Goal: Use online tool/utility: Utilize a website feature to perform a specific function

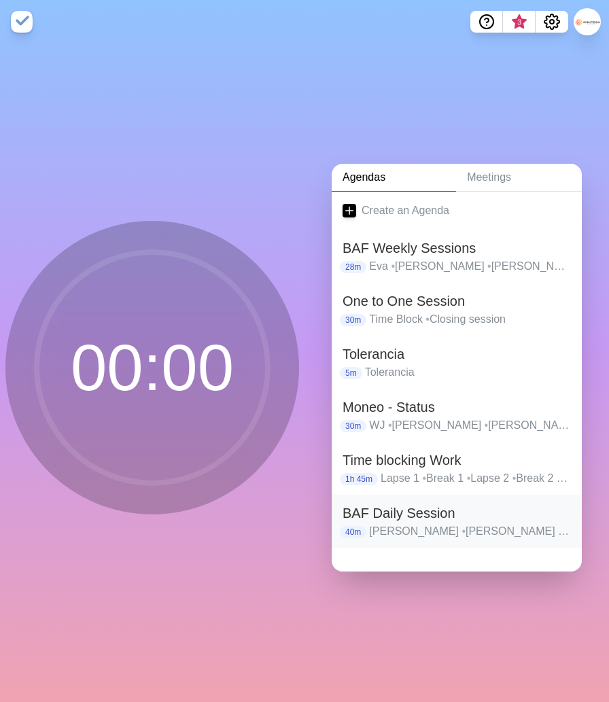
click at [396, 513] on h2 "BAF Daily Session" at bounding box center [457, 513] width 228 height 20
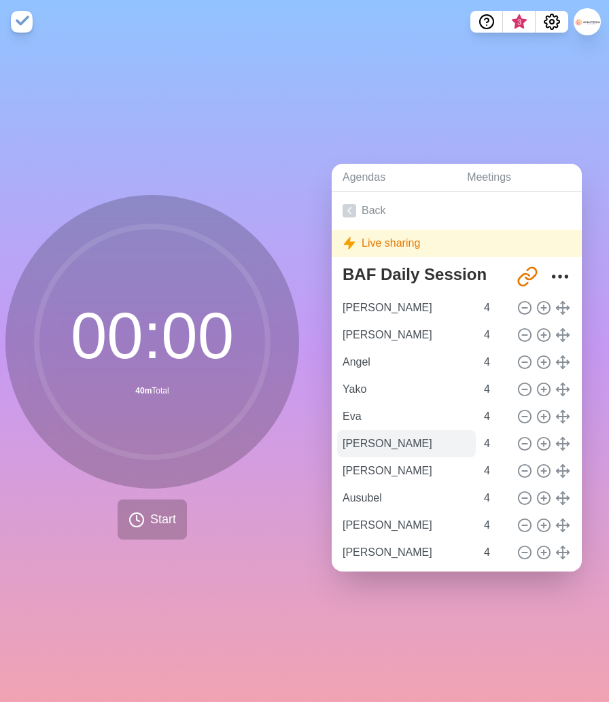
scroll to position [37, 0]
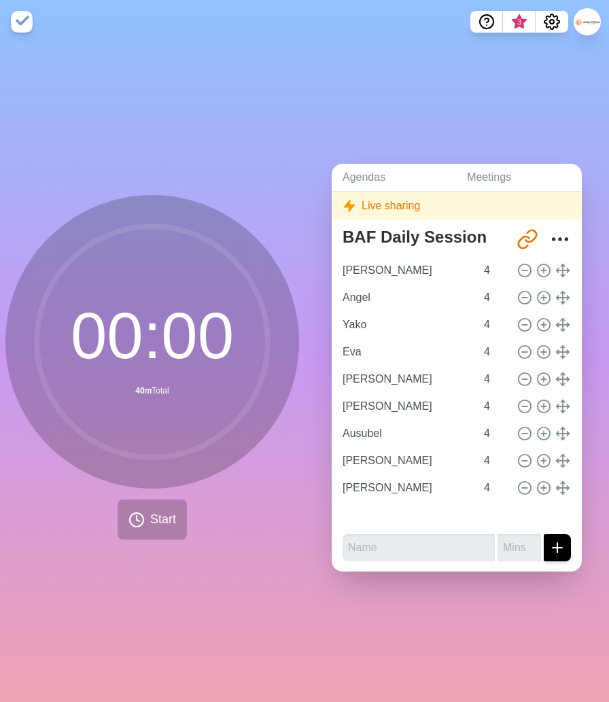
type input "Angel"
type input "Yako"
type input "Eva"
type input "[PERSON_NAME]"
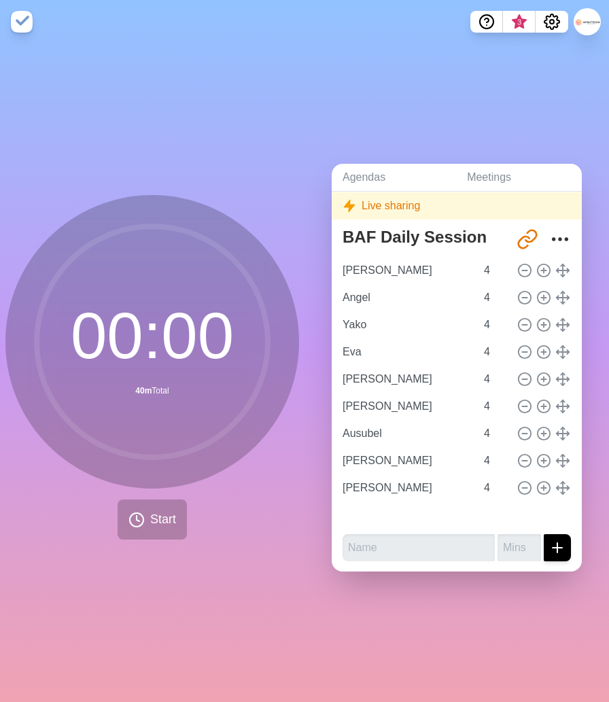
type input "Ausubel"
type input "[PERSON_NAME]"
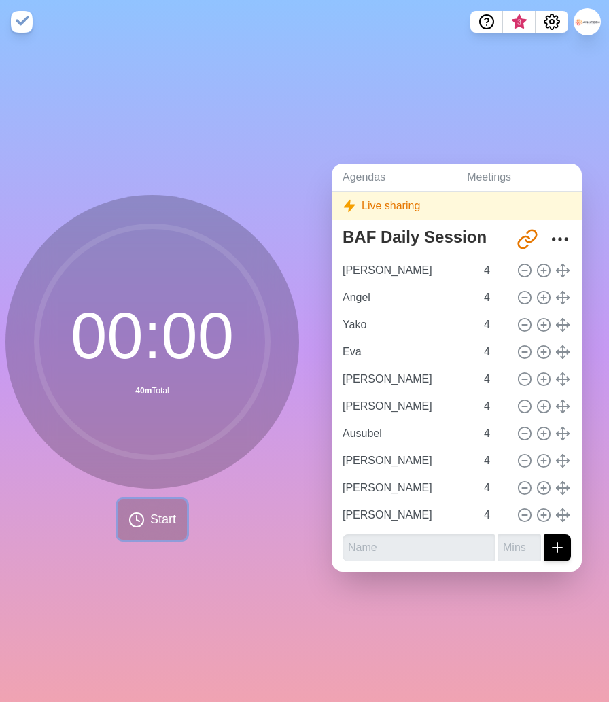
click at [159, 521] on span "Start" at bounding box center [163, 519] width 26 height 18
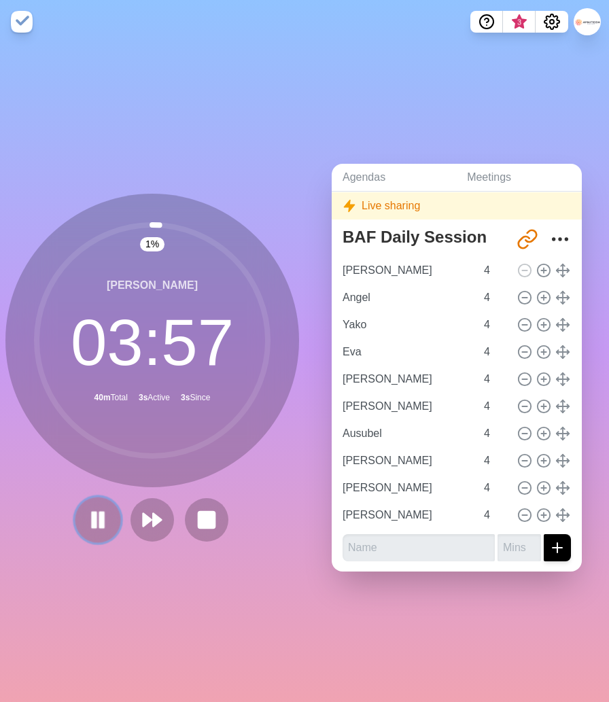
click at [101, 523] on rect at bounding box center [102, 519] width 4 height 15
click at [79, 514] on button at bounding box center [98, 520] width 46 height 46
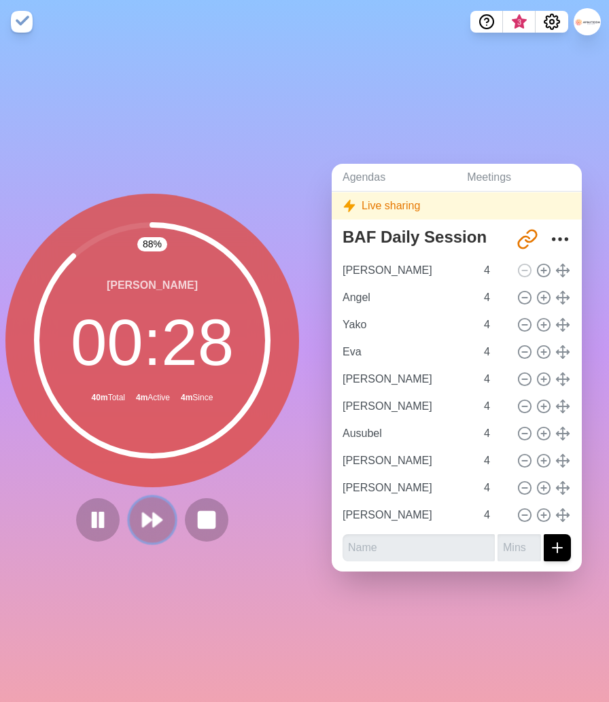
click at [150, 524] on icon at bounding box center [152, 519] width 23 height 23
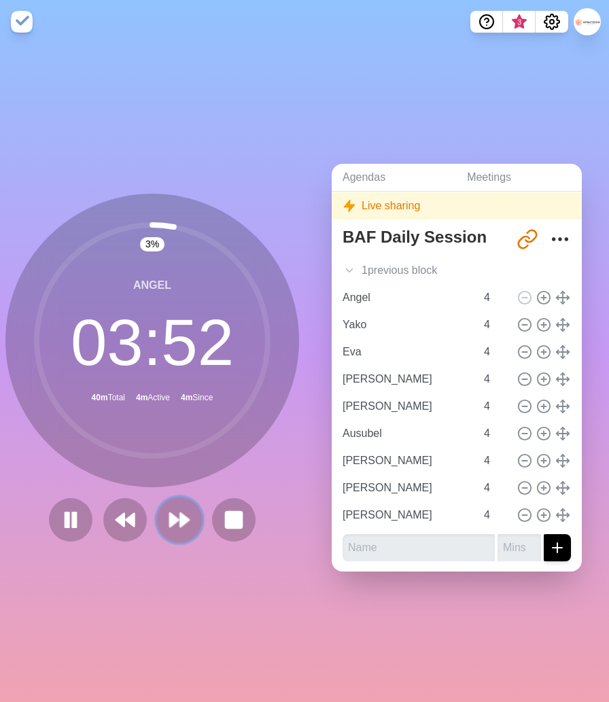
click at [181, 517] on polygon at bounding box center [184, 520] width 9 height 14
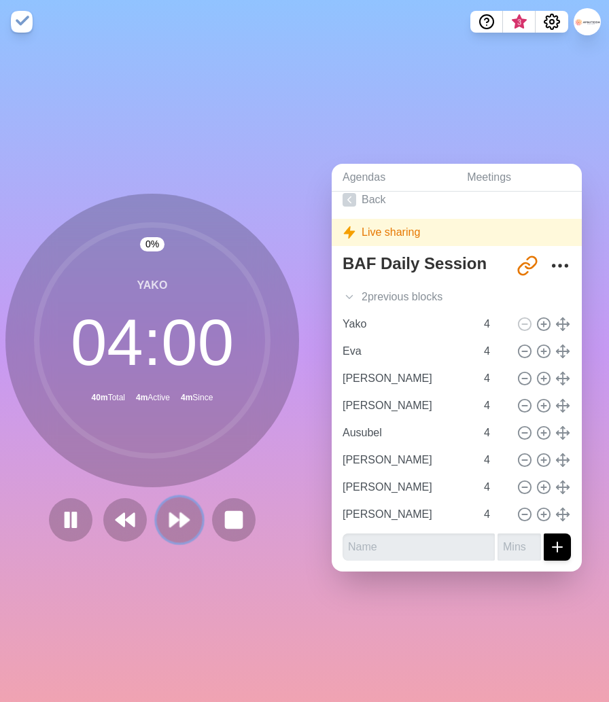
scroll to position [10, 0]
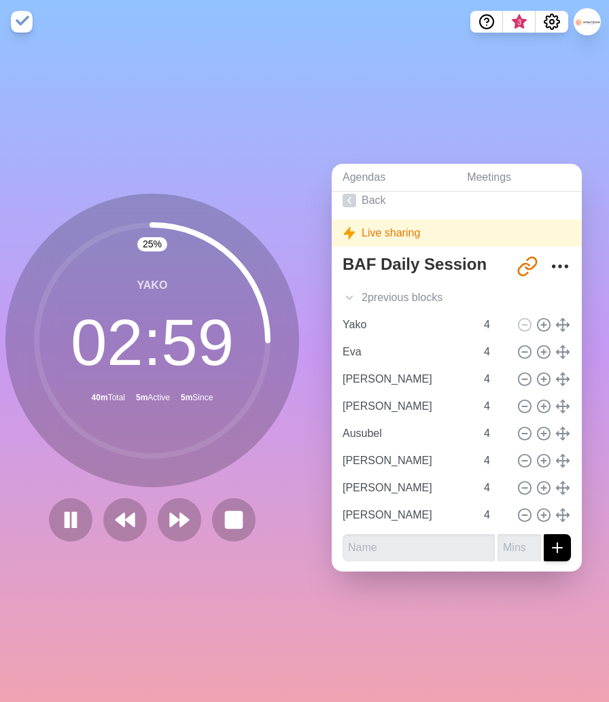
click at [201, 490] on div "25 % Yako 02 : 59 40m Total 5m Active 5m Since" at bounding box center [152, 368] width 294 height 348
click at [179, 520] on polygon at bounding box center [174, 520] width 9 height 14
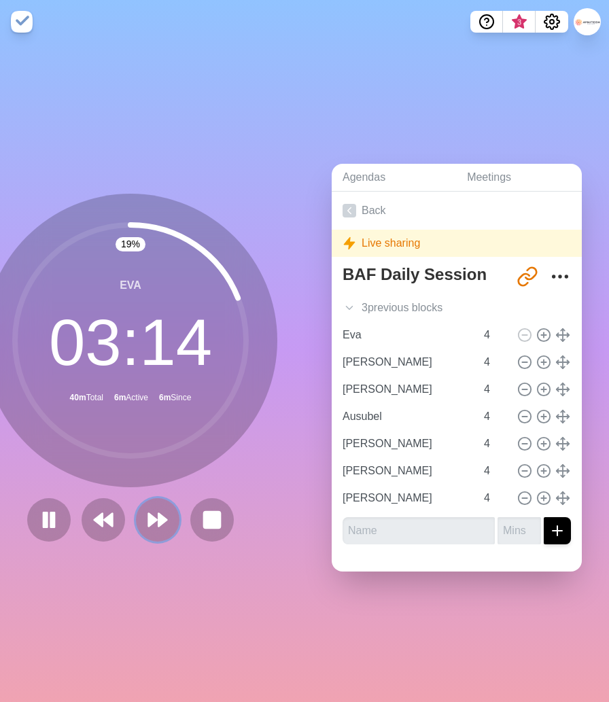
scroll to position [0, 0]
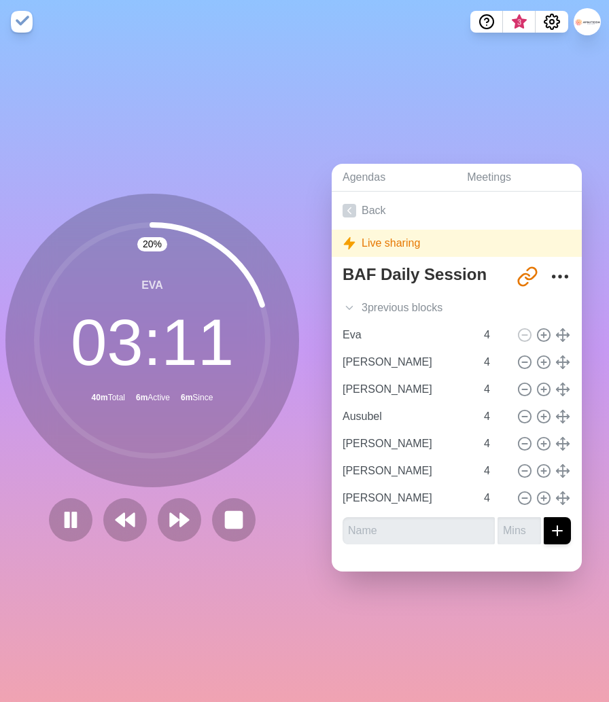
click at [209, 496] on div "20 % Eva 03 : 11 40m Total 6m Active 6m Since" at bounding box center [152, 368] width 294 height 348
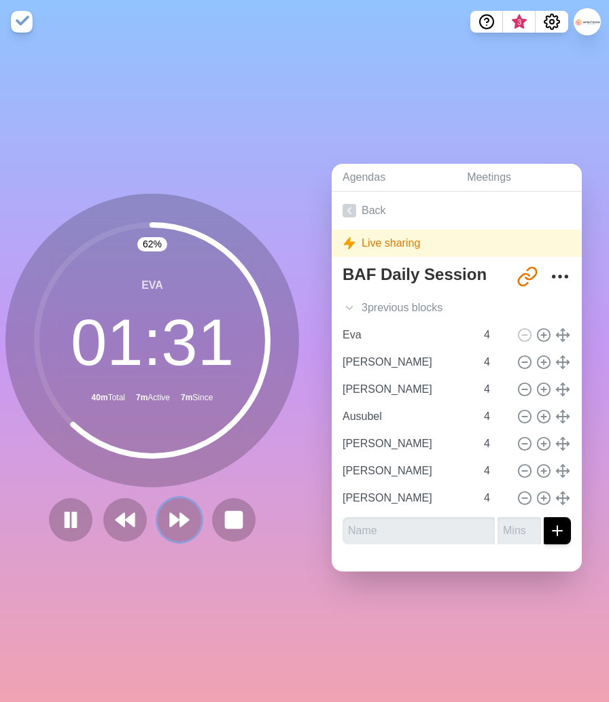
drag, startPoint x: 182, startPoint y: 528, endPoint x: 182, endPoint y: 564, distance: 36.0
click at [182, 564] on div "62 % Eva 01 : 31 40m Total 7m Active 7m Since" at bounding box center [152, 373] width 305 height 659
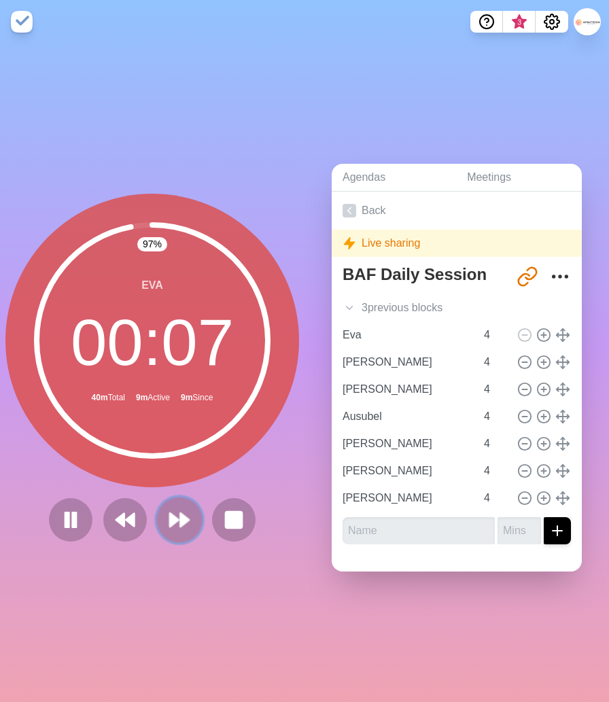
click at [175, 516] on icon at bounding box center [179, 519] width 23 height 23
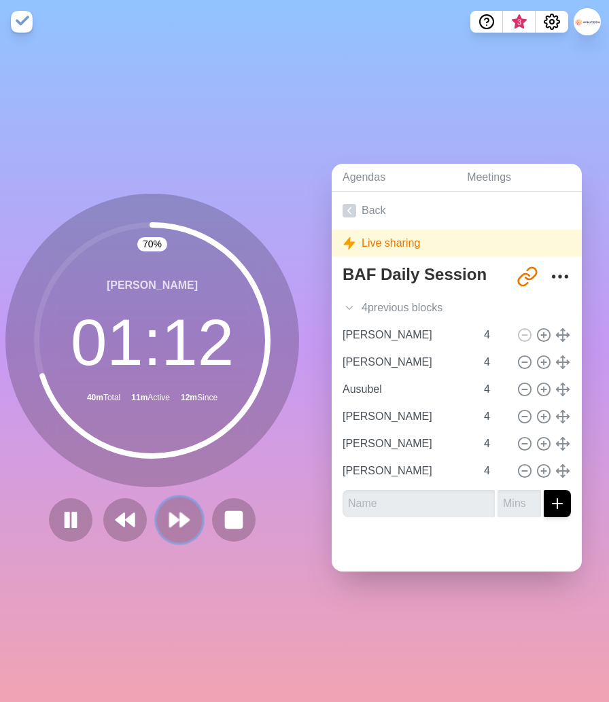
click at [175, 519] on polygon at bounding box center [174, 520] width 9 height 14
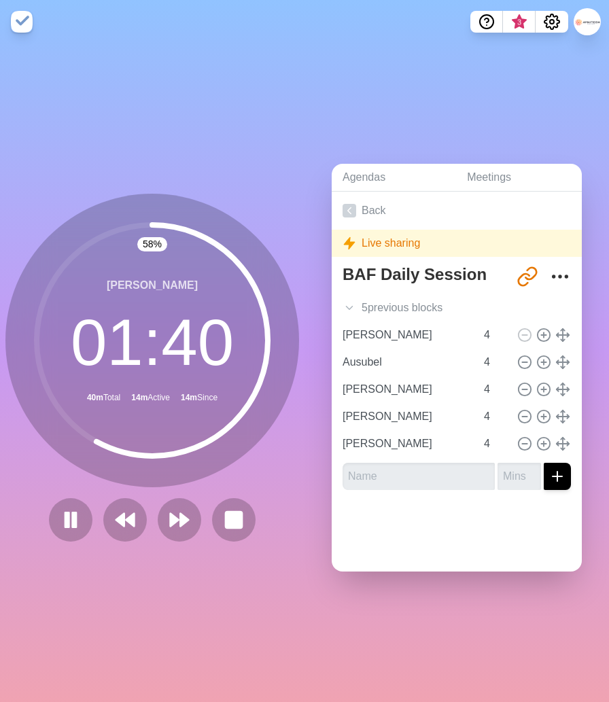
drag, startPoint x: 256, startPoint y: 482, endPoint x: 249, endPoint y: 484, distance: 7.1
click at [256, 481] on div "[PERSON_NAME] 01 : 40 40m Total 14m Active 14m Since" at bounding box center [152, 341] width 294 height 294
click at [182, 523] on polygon at bounding box center [184, 520] width 9 height 14
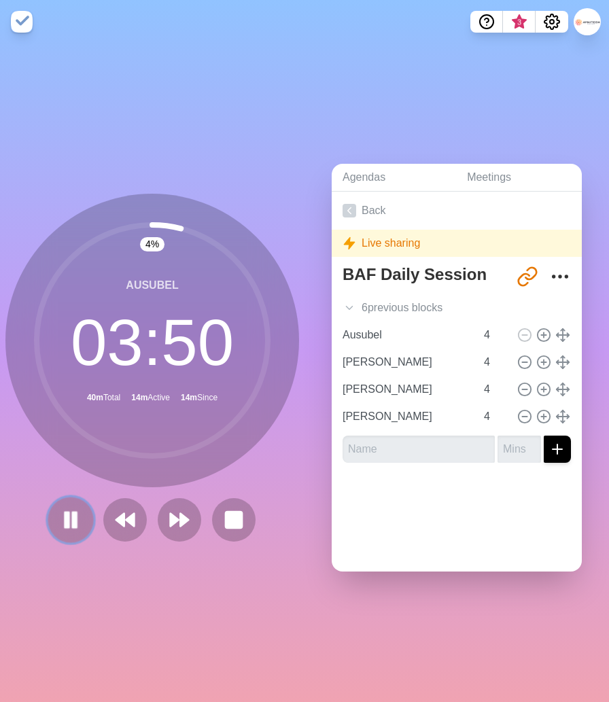
click at [77, 524] on rect at bounding box center [75, 519] width 4 height 15
click at [76, 524] on icon at bounding box center [70, 519] width 23 height 23
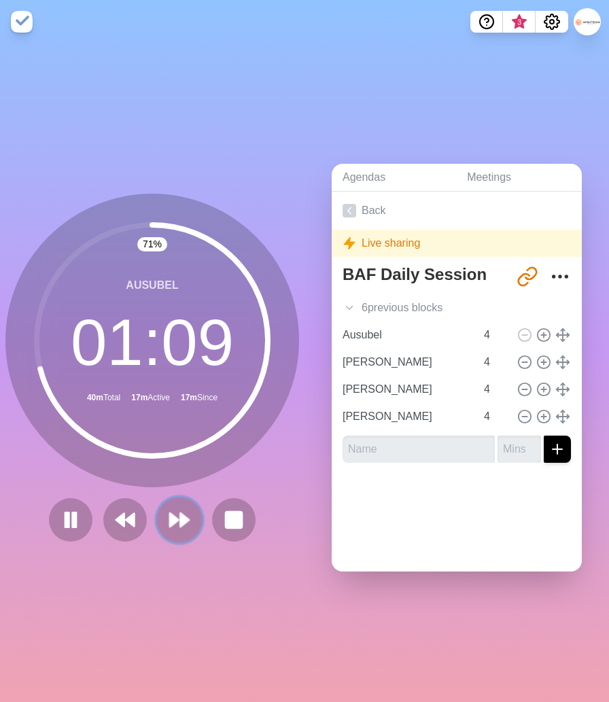
click at [175, 509] on icon at bounding box center [179, 519] width 23 height 23
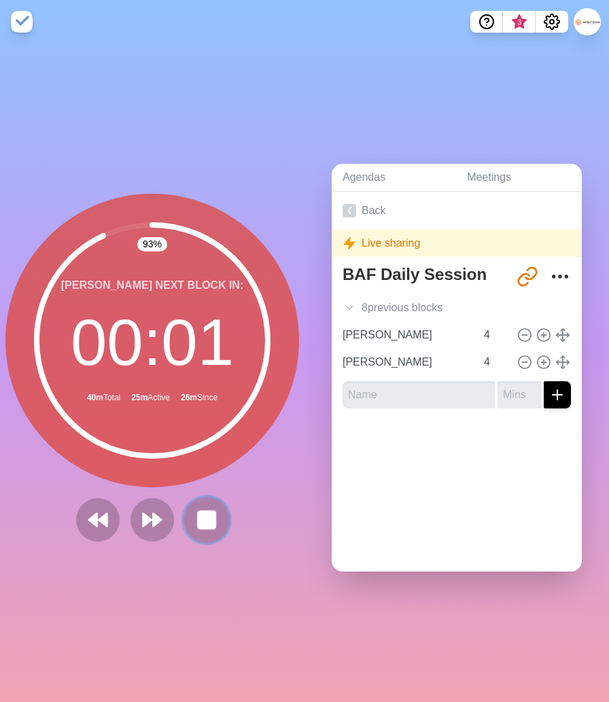
click at [204, 517] on rect at bounding box center [206, 519] width 17 height 17
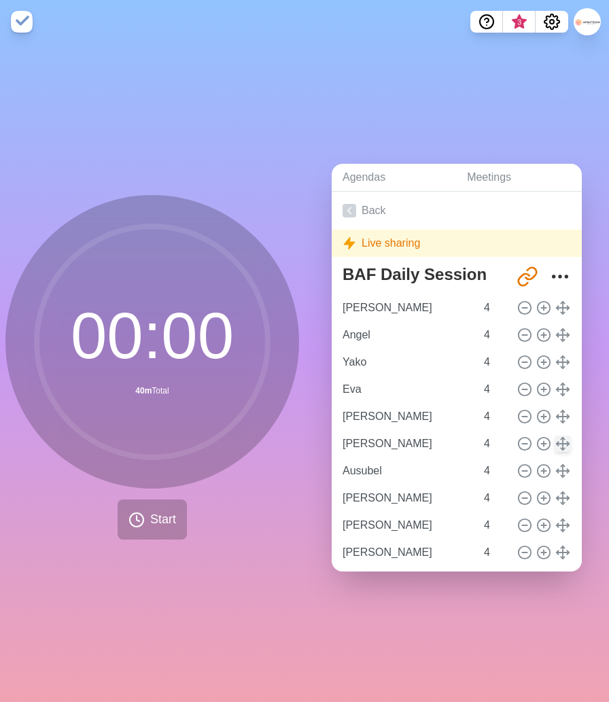
scroll to position [37, 0]
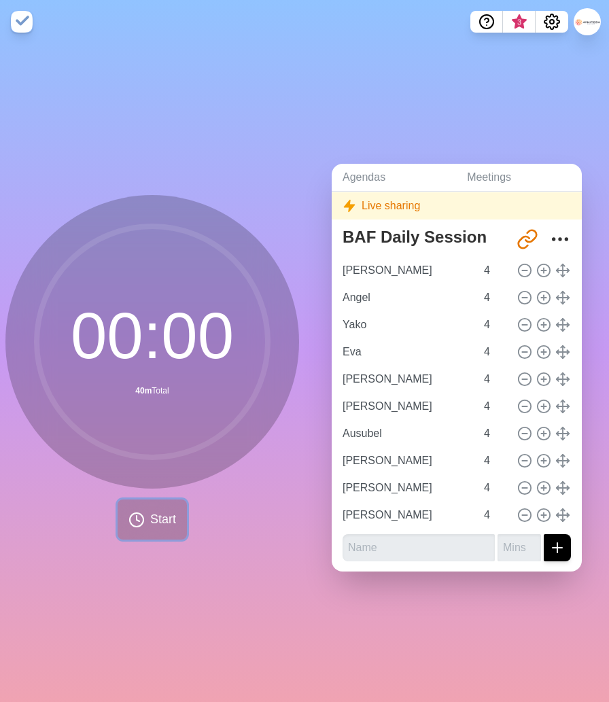
click at [152, 517] on span "Start" at bounding box center [163, 519] width 26 height 18
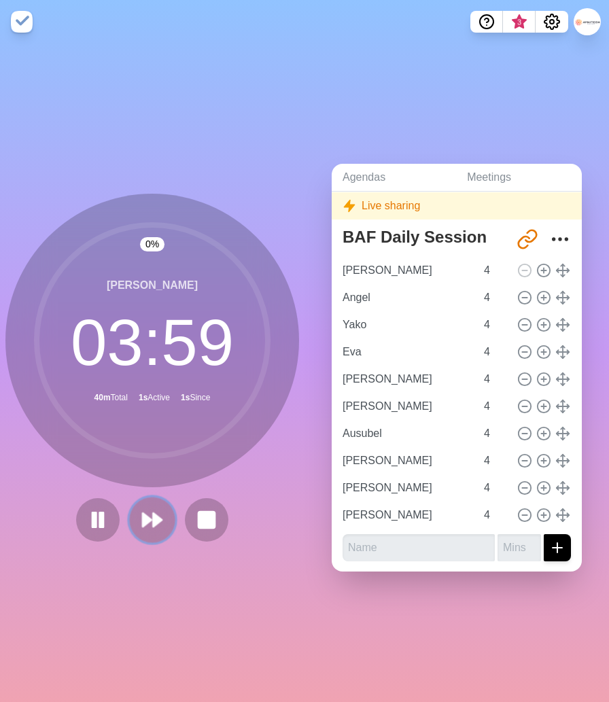
click at [158, 519] on polygon at bounding box center [157, 520] width 9 height 14
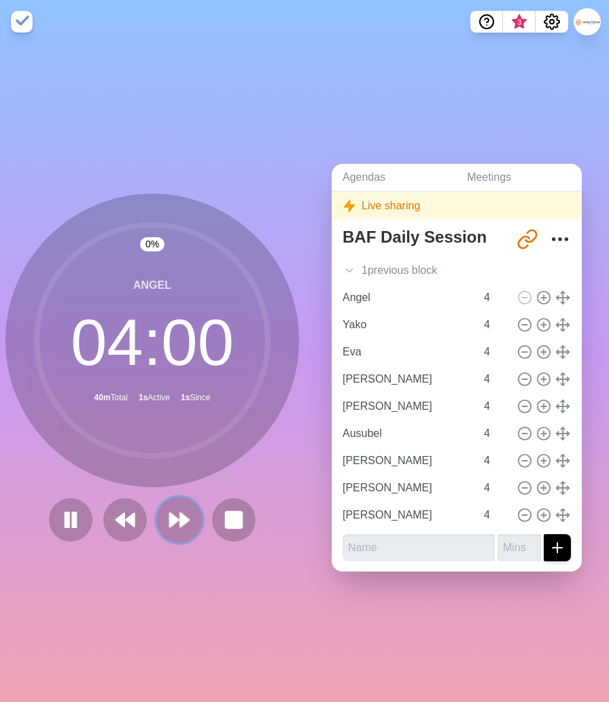
click at [157, 519] on button at bounding box center [179, 520] width 46 height 46
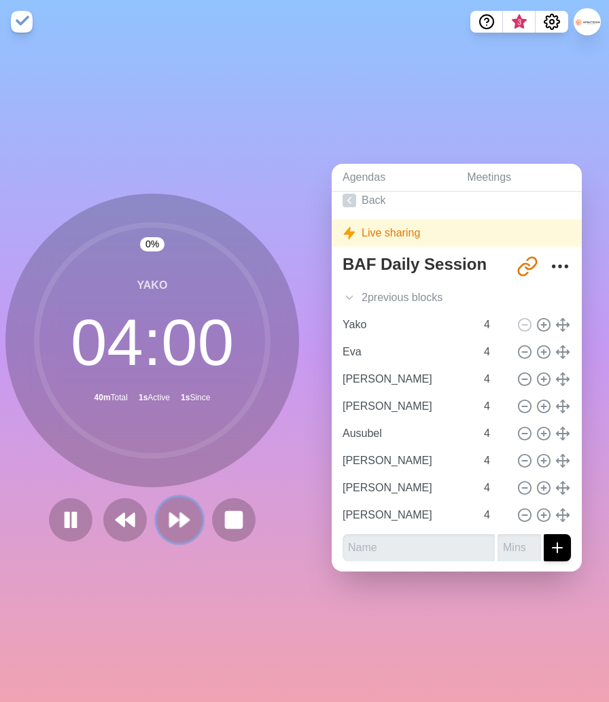
click at [157, 519] on button at bounding box center [179, 520] width 46 height 46
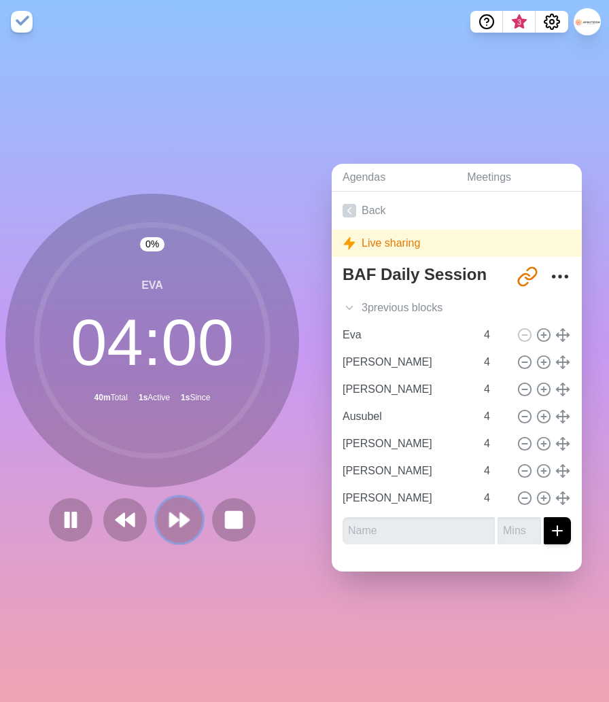
scroll to position [0, 0]
click at [157, 519] on button at bounding box center [179, 520] width 46 height 46
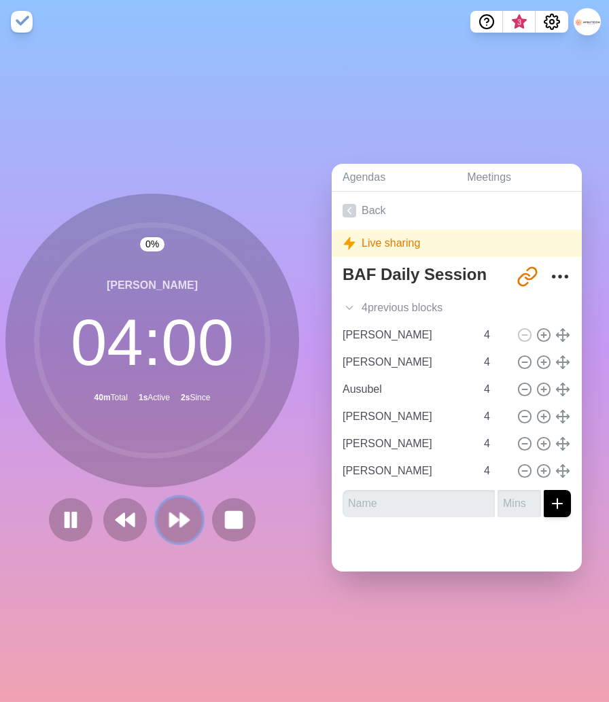
click at [157, 519] on button at bounding box center [179, 520] width 46 height 46
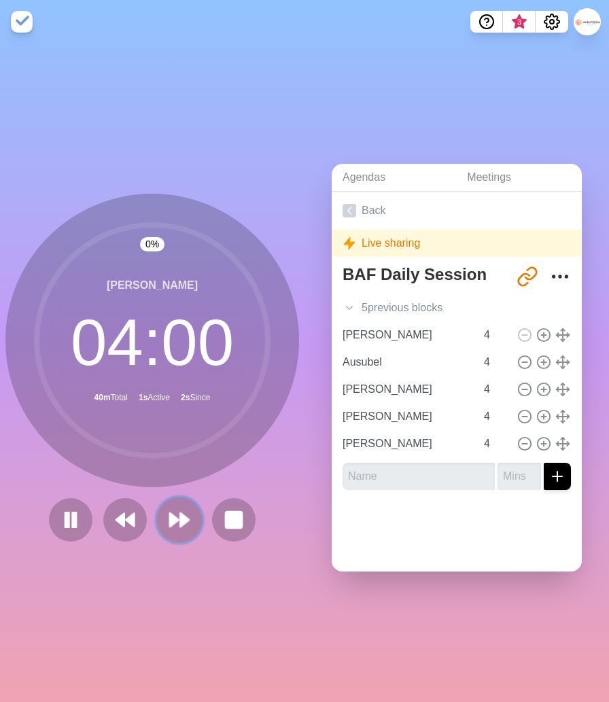
click at [157, 519] on button at bounding box center [179, 520] width 46 height 46
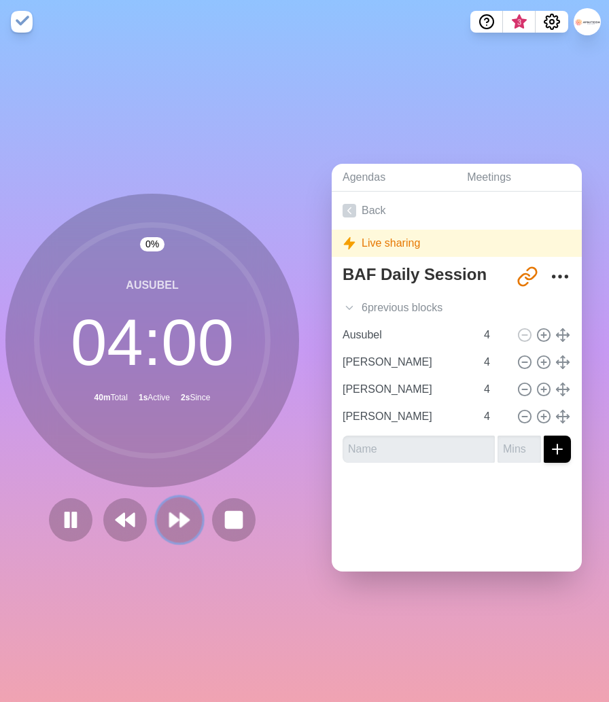
click at [157, 519] on button at bounding box center [179, 520] width 46 height 46
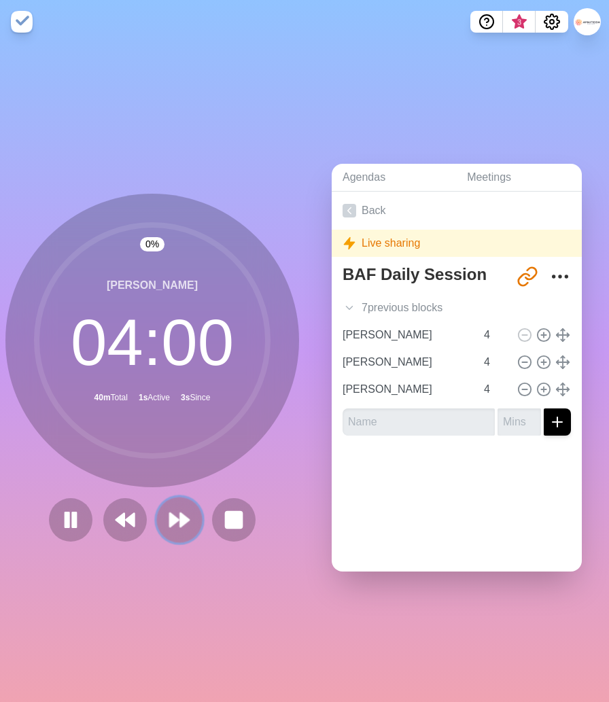
click at [157, 519] on button at bounding box center [179, 520] width 46 height 46
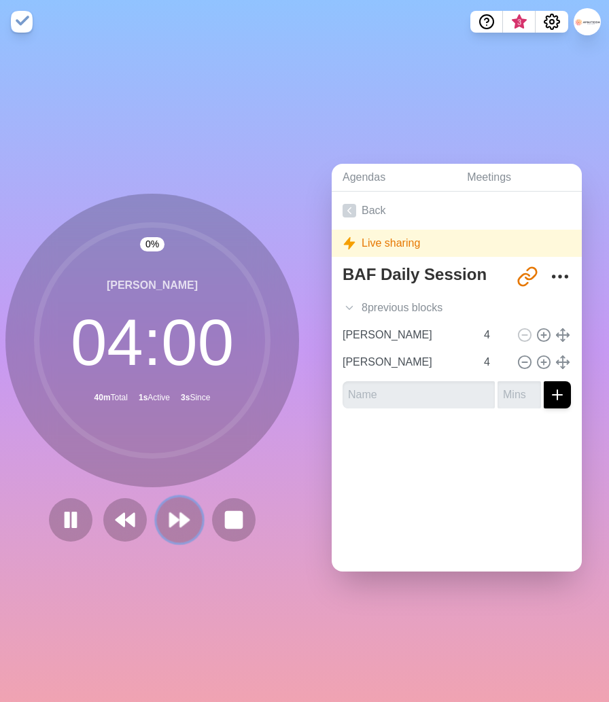
click at [157, 519] on button at bounding box center [179, 520] width 46 height 46
